Goal: Task Accomplishment & Management: Manage account settings

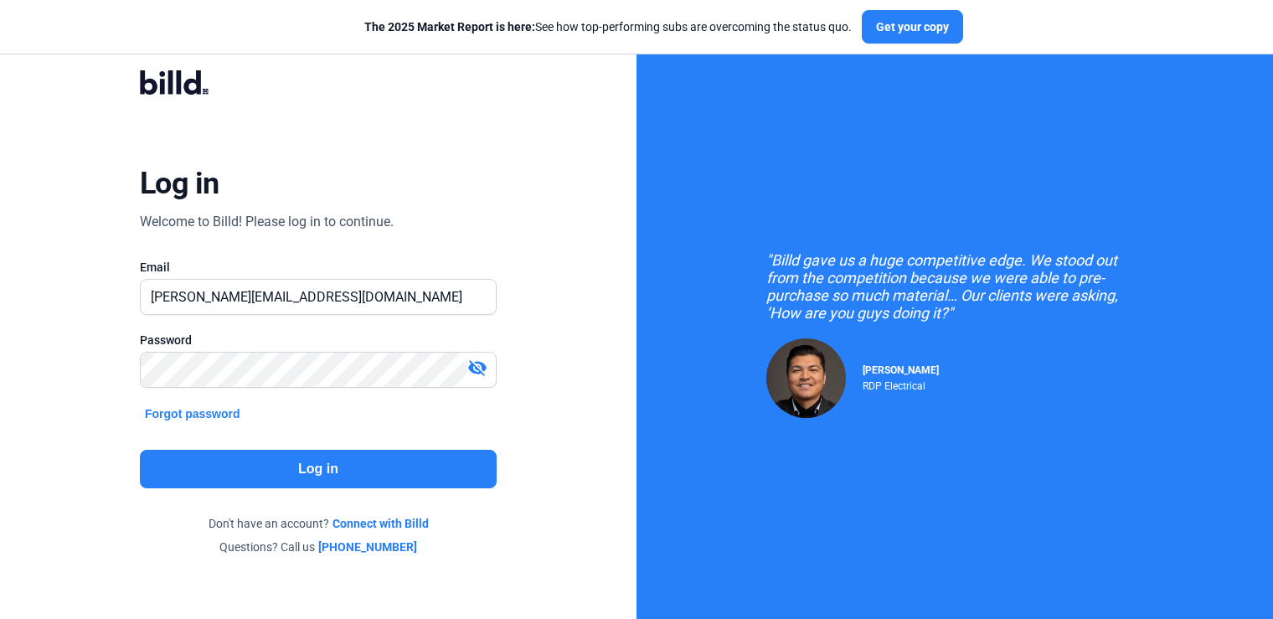
click at [345, 460] on button "Log in" at bounding box center [318, 469] width 357 height 39
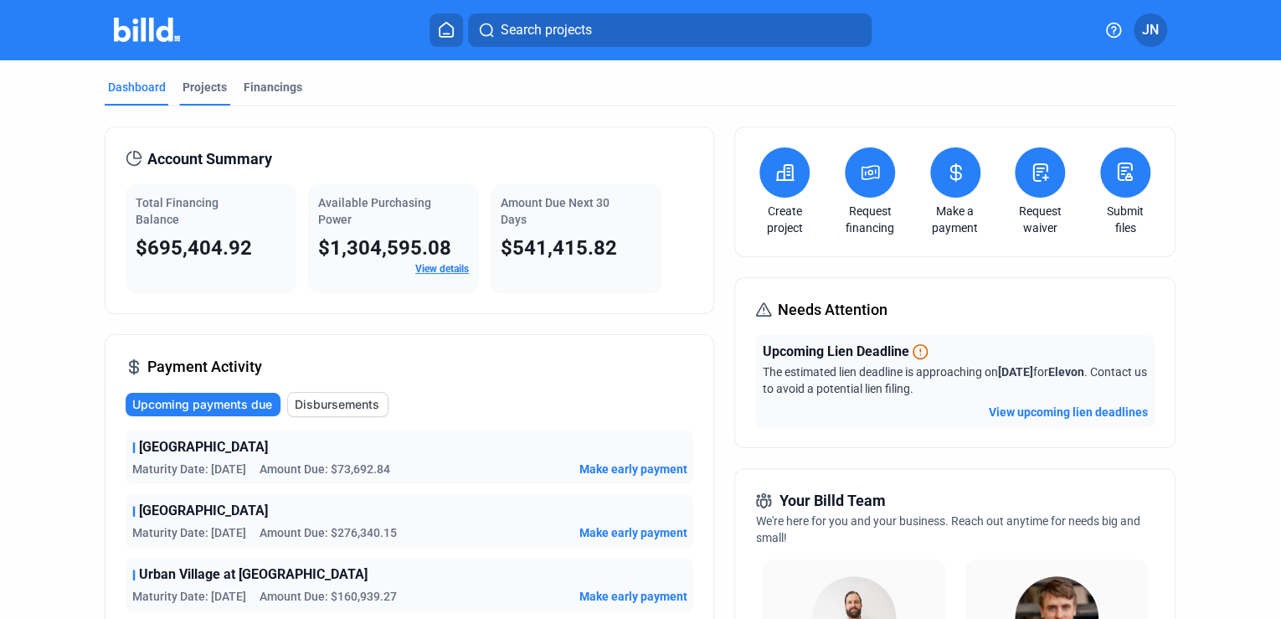
click at [198, 94] on div "Projects" at bounding box center [205, 87] width 44 height 17
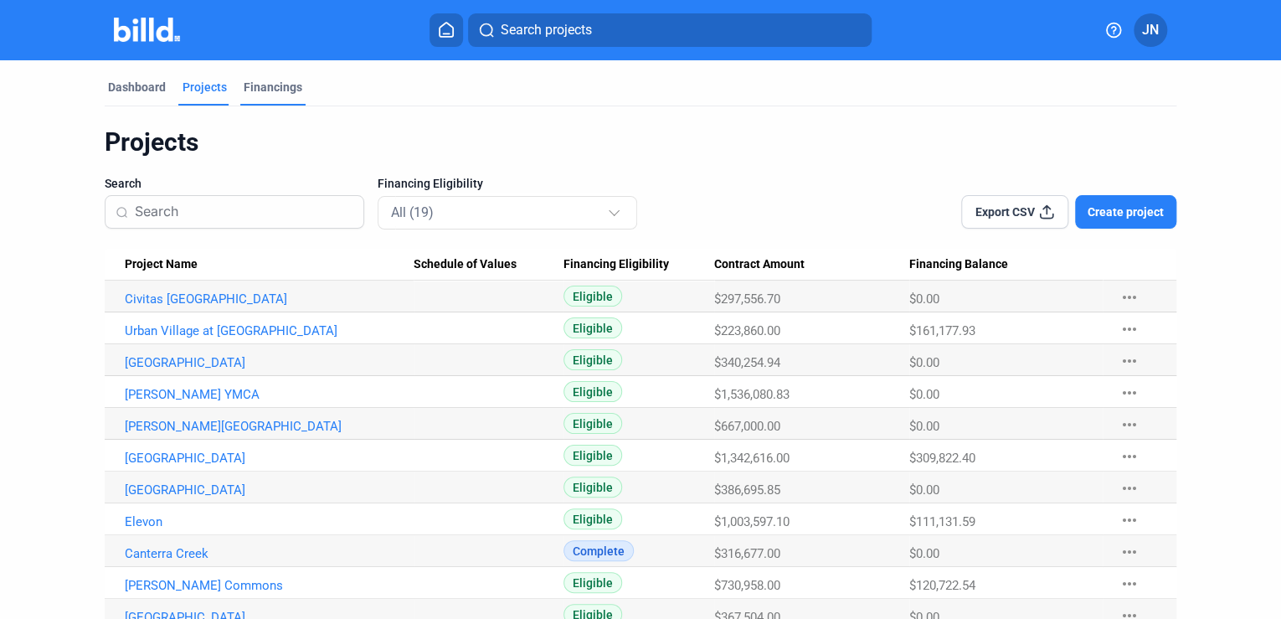
click at [259, 95] on div "Financings" at bounding box center [273, 87] width 59 height 17
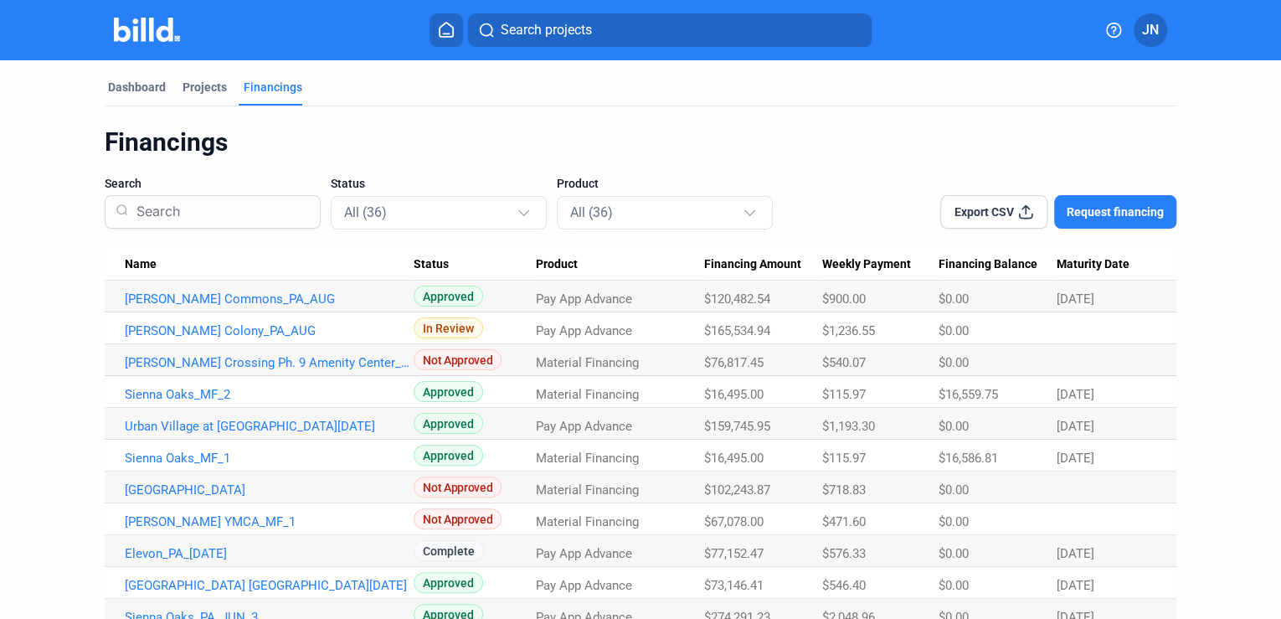
click at [453, 35] on icon at bounding box center [446, 30] width 13 height 14
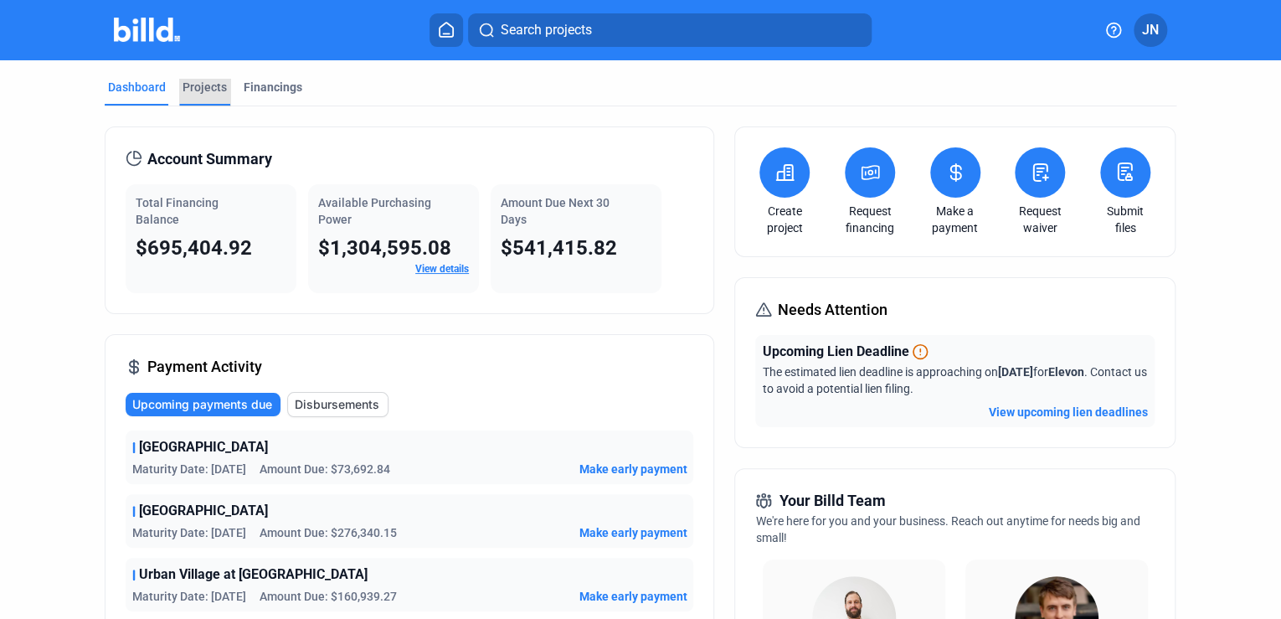
click at [206, 87] on div "Projects" at bounding box center [205, 87] width 44 height 17
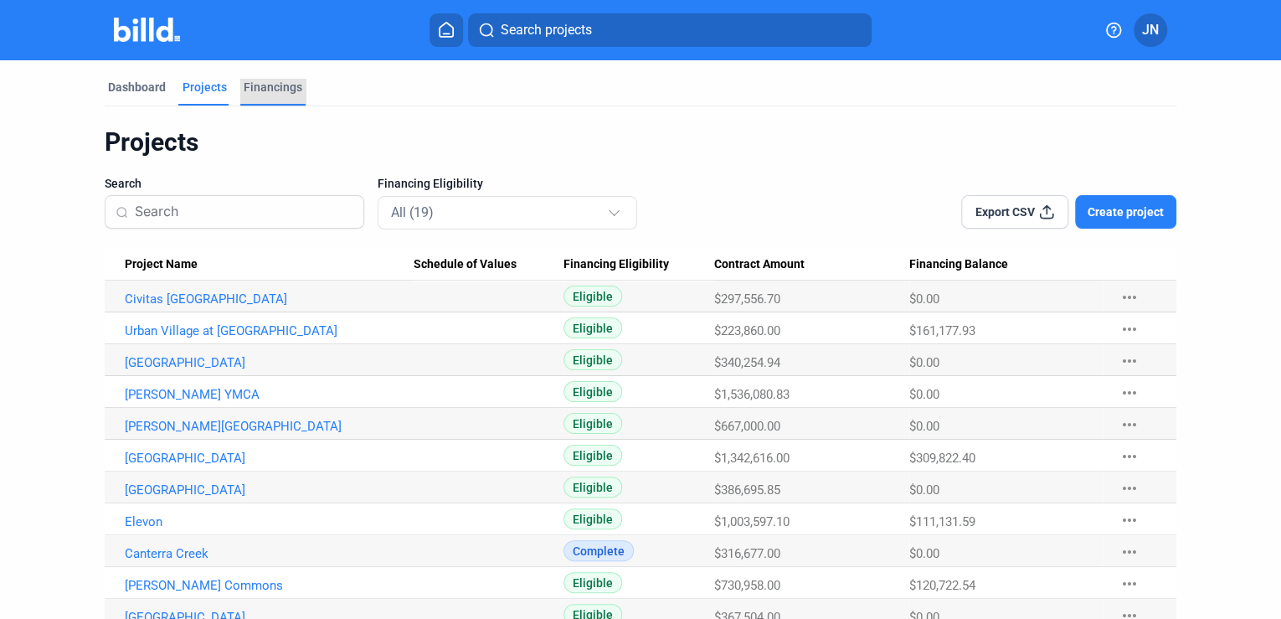
click at [275, 90] on div "Financings" at bounding box center [273, 87] width 59 height 17
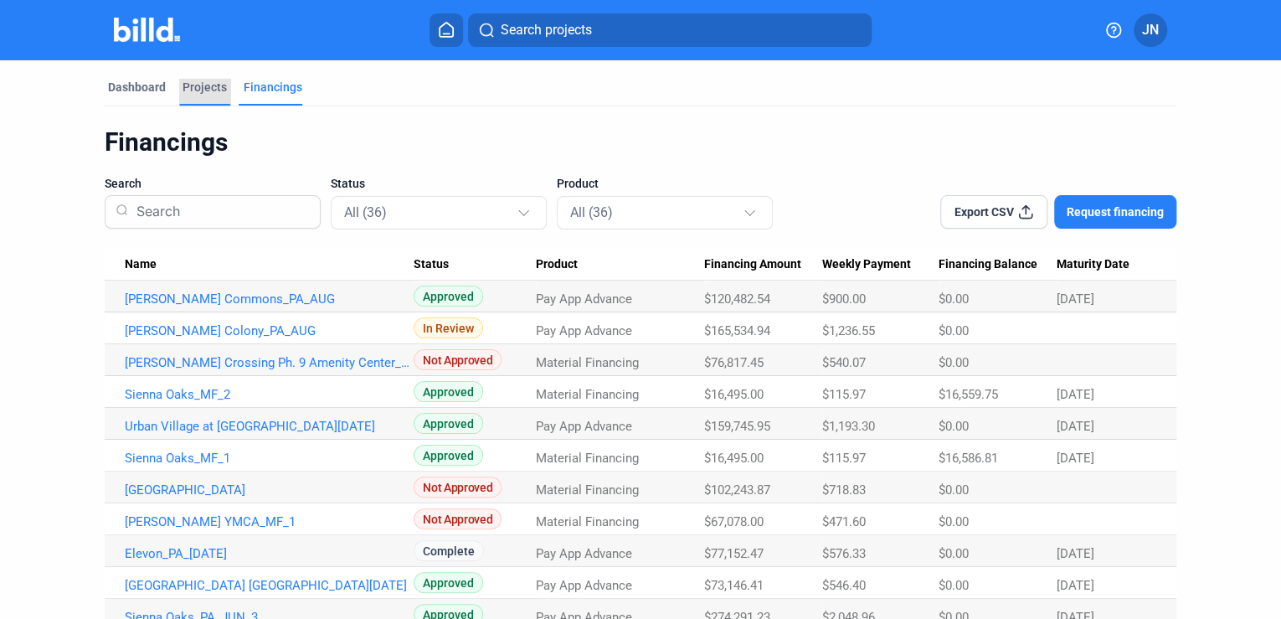
click at [203, 94] on div "Projects" at bounding box center [205, 87] width 44 height 17
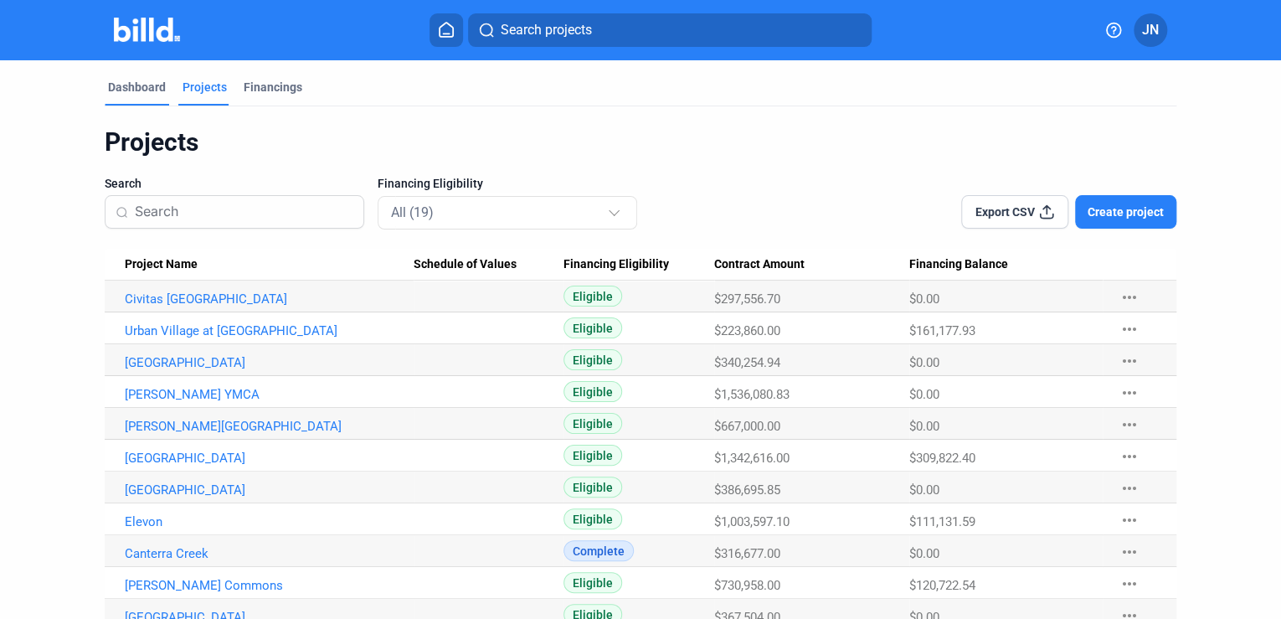
click at [122, 99] on div "Dashboard" at bounding box center [137, 92] width 64 height 27
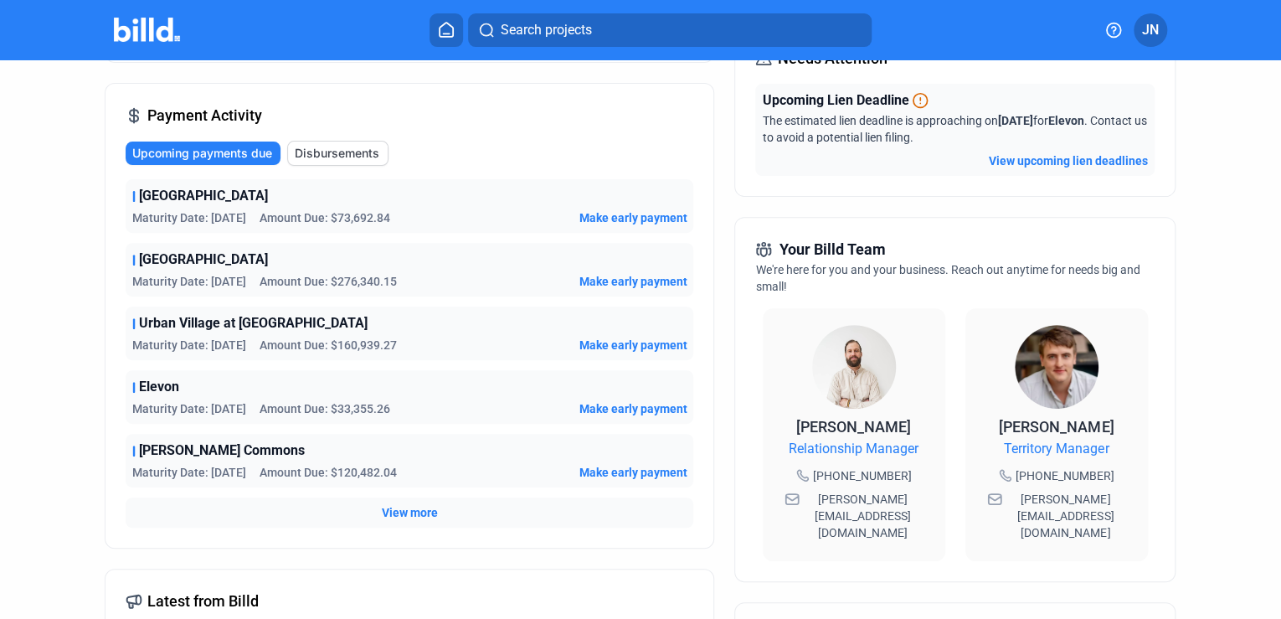
scroll to position [268, 0]
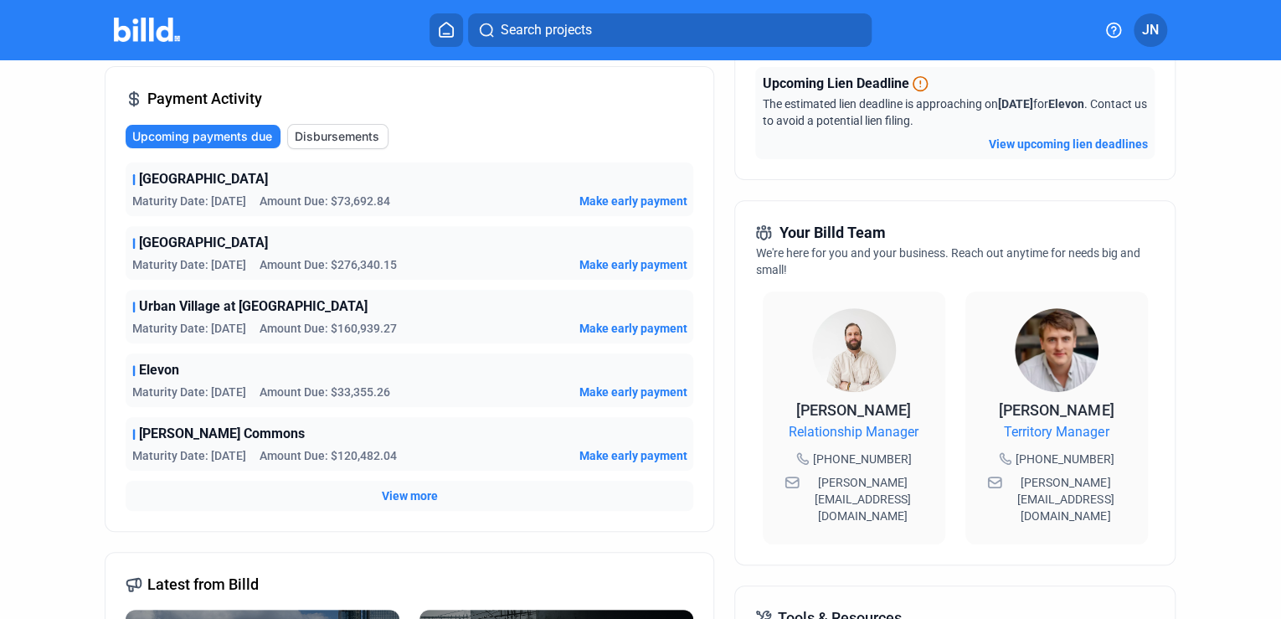
click at [412, 491] on span "View more" at bounding box center [410, 495] width 56 height 17
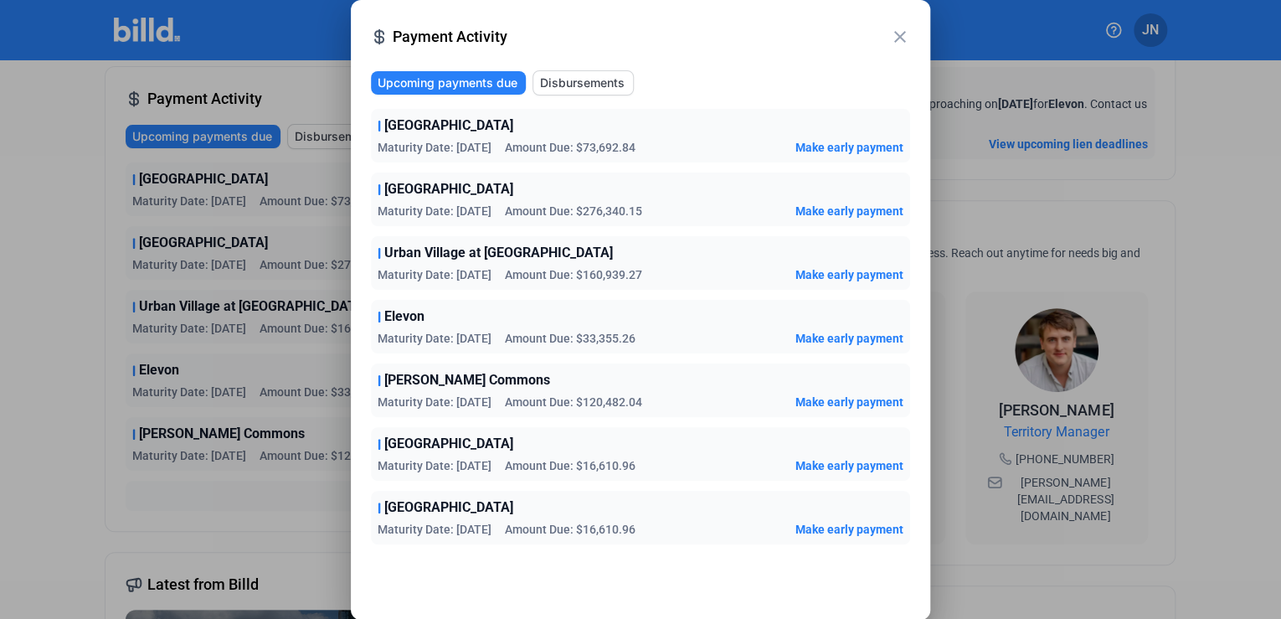
click at [629, 399] on span "Amount Due: $120,482.04" at bounding box center [573, 402] width 137 height 17
click at [593, 85] on span "Disbursements" at bounding box center [582, 83] width 85 height 17
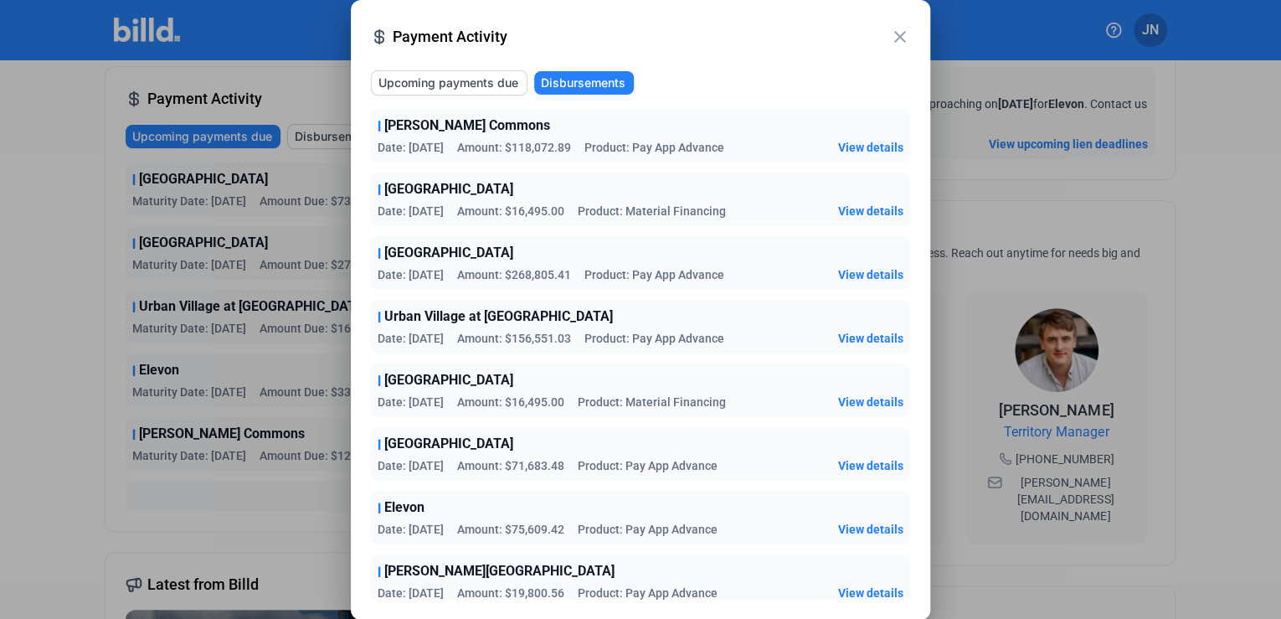
click at [850, 151] on span "View details" at bounding box center [870, 147] width 65 height 17
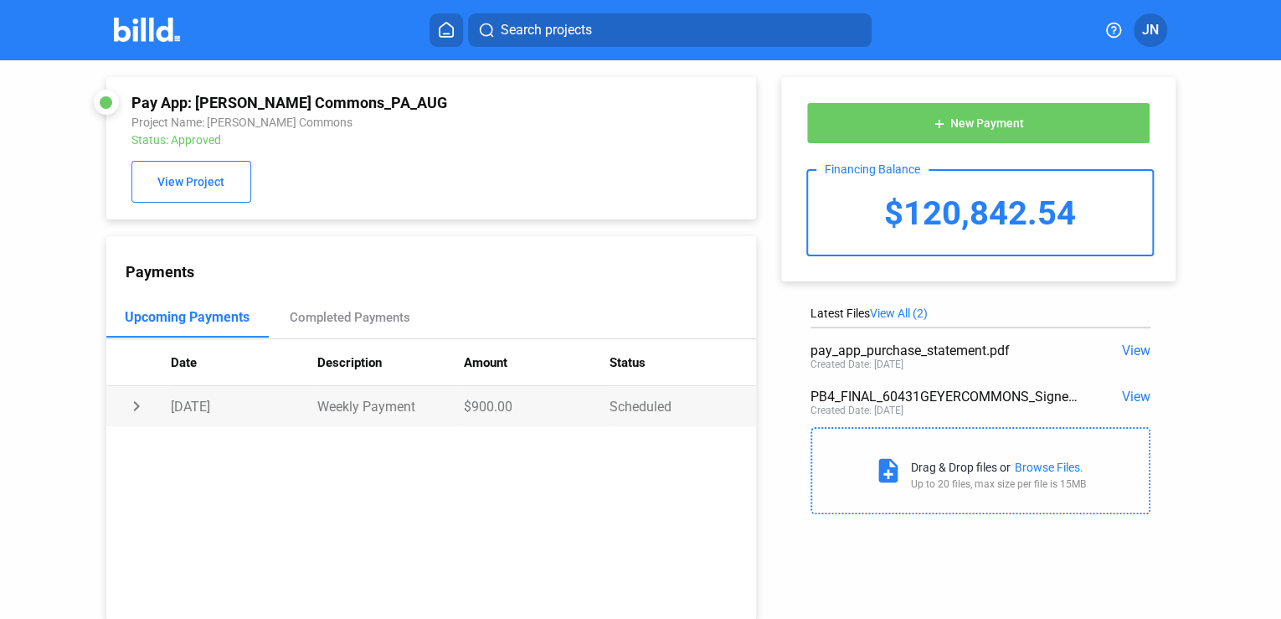
click at [131, 410] on td "chevron_right" at bounding box center [138, 406] width 65 height 40
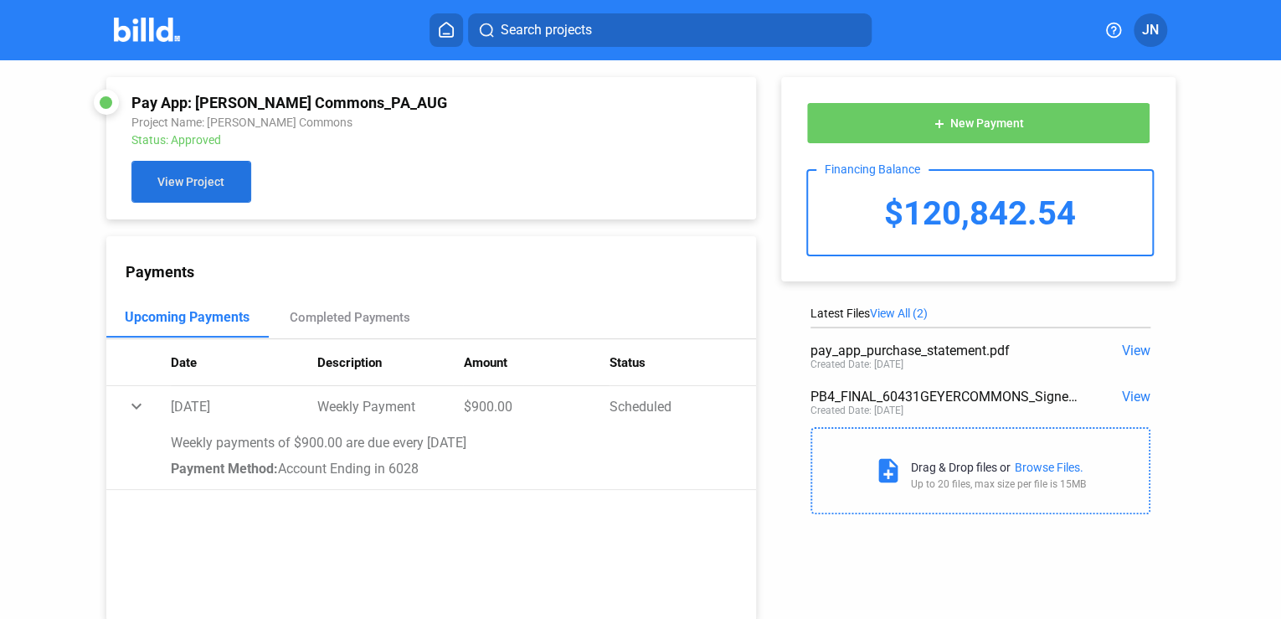
click at [172, 181] on span "View Project" at bounding box center [190, 182] width 67 height 13
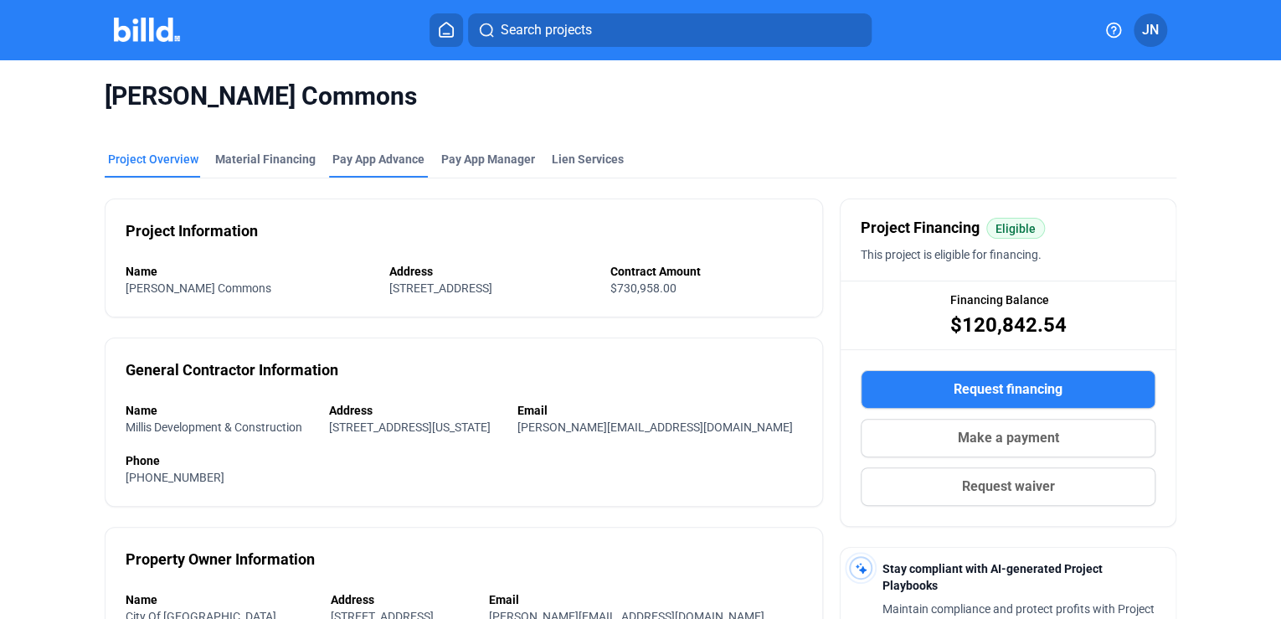
click at [361, 168] on div "Pay App Advance" at bounding box center [378, 164] width 99 height 27
